Goal: Task Accomplishment & Management: Manage account settings

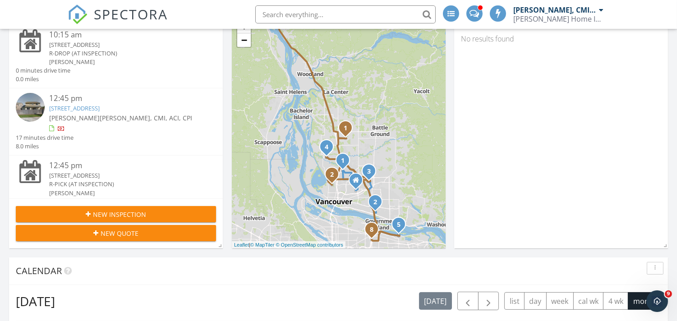
scroll to position [334, 0]
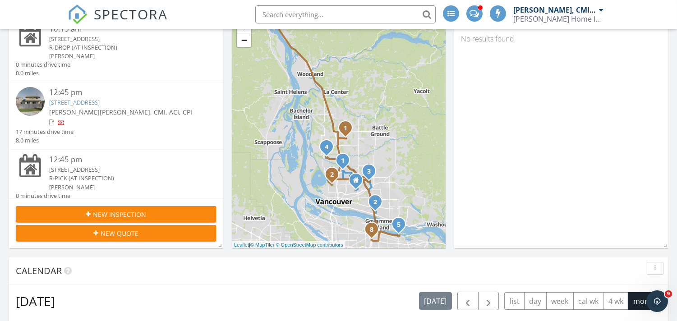
click at [95, 101] on link "14300 NW 25th Ct, Vancouver, WA 98685" at bounding box center [74, 102] width 51 height 8
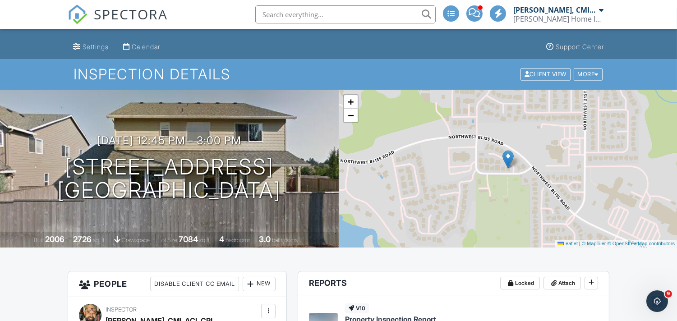
scroll to position [33, 0]
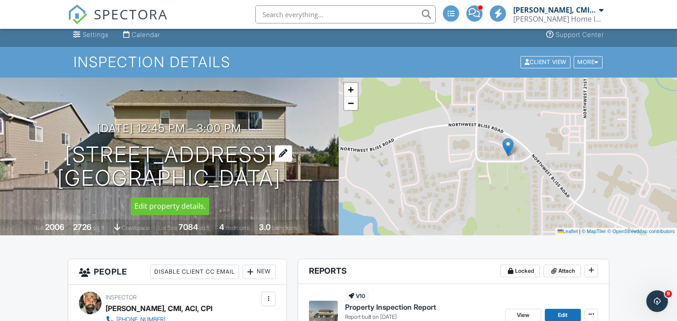
drag, startPoint x: 65, startPoint y: 152, endPoint x: 292, endPoint y: 185, distance: 230.3
click at [281, 185] on h1 "14300 NW 25th Ct Vancouver, WA 98685" at bounding box center [169, 167] width 224 height 48
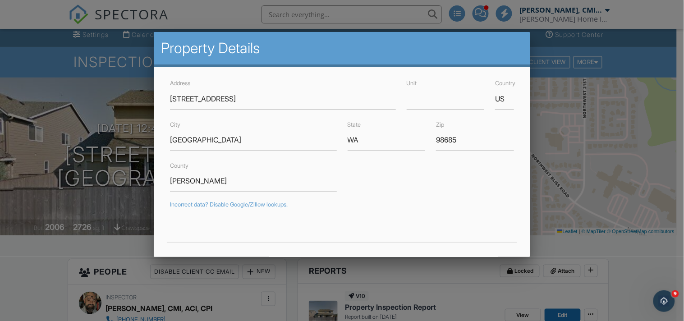
click at [28, 255] on div at bounding box center [342, 156] width 684 height 402
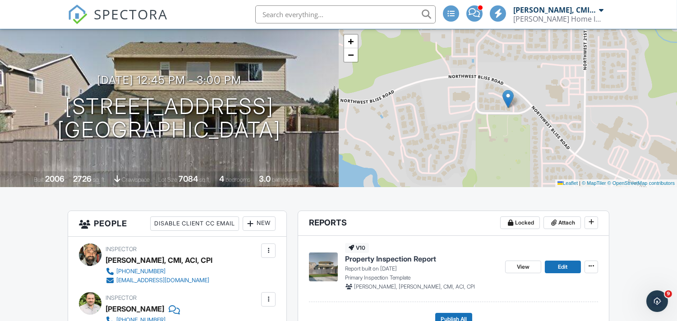
scroll to position [200, 0]
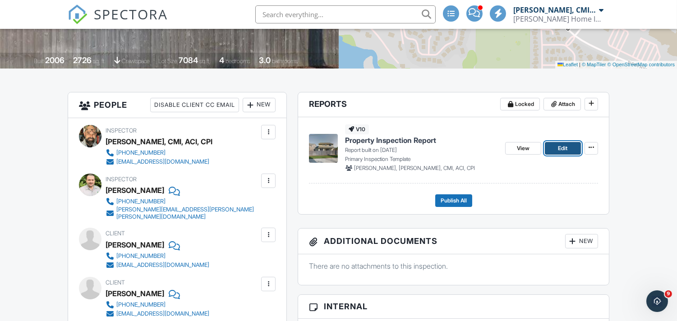
click at [560, 145] on span "Edit" at bounding box center [562, 148] width 9 height 9
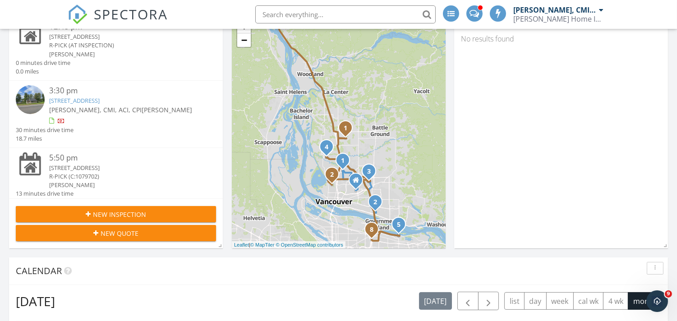
scroll to position [481, 0]
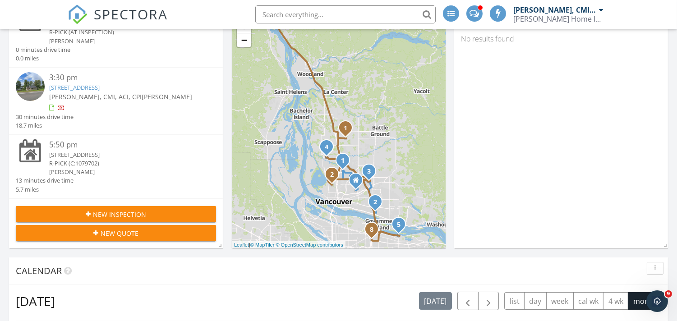
click at [100, 87] on link "17809 NE Marine Dr B7, Portland, OR 97230" at bounding box center [74, 87] width 51 height 8
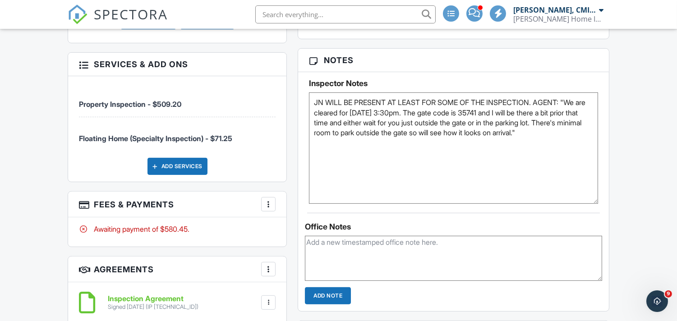
drag, startPoint x: 595, startPoint y: 134, endPoint x: 596, endPoint y: 201, distance: 66.8
click at [596, 201] on textarea "JN WILL BE PRESENT AT LEAST FOR SOME OF THE INSPECTION. AGENT: "We are cleared …" at bounding box center [453, 147] width 289 height 111
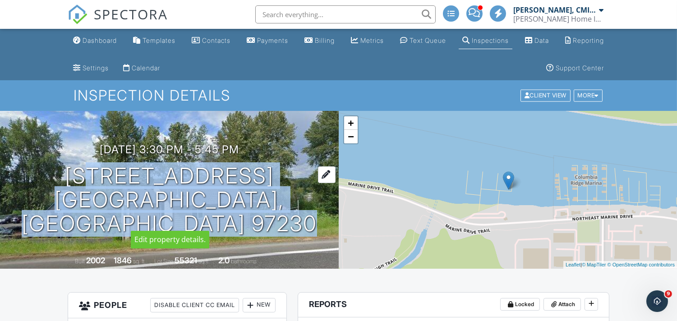
drag, startPoint x: 49, startPoint y: 187, endPoint x: 296, endPoint y: 192, distance: 247.7
click at [296, 192] on h1 "17809 NE Marine Dr B7 Portland, OR 97230" at bounding box center [169, 199] width 310 height 71
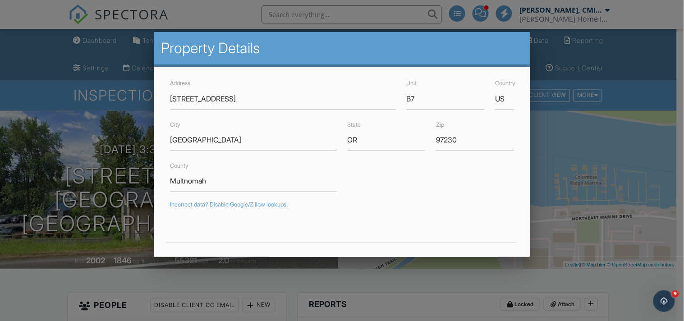
click at [564, 208] on div at bounding box center [342, 156] width 684 height 402
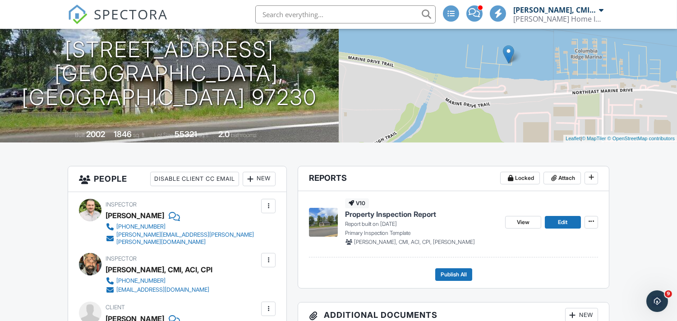
scroll to position [134, 0]
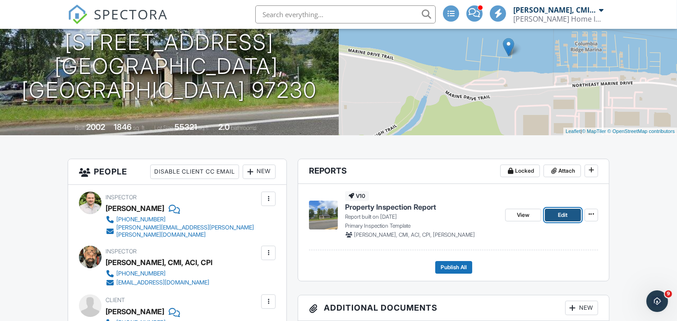
click at [559, 214] on span "Edit" at bounding box center [562, 215] width 9 height 9
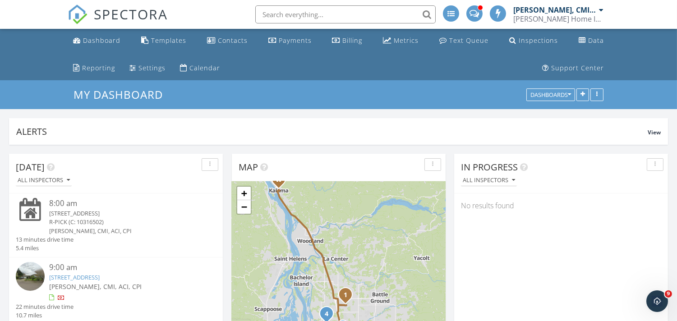
click at [327, 17] on input "text" at bounding box center [345, 14] width 180 height 18
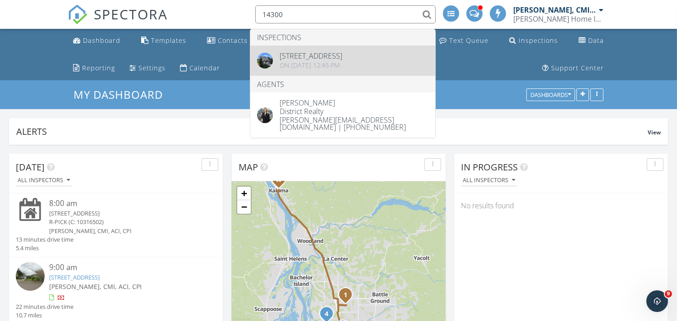
type input "14300"
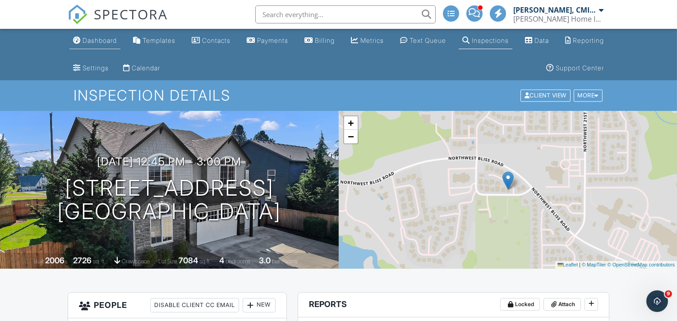
click at [106, 38] on div "Dashboard" at bounding box center [100, 41] width 34 height 8
